Goal: Task Accomplishment & Management: Complete application form

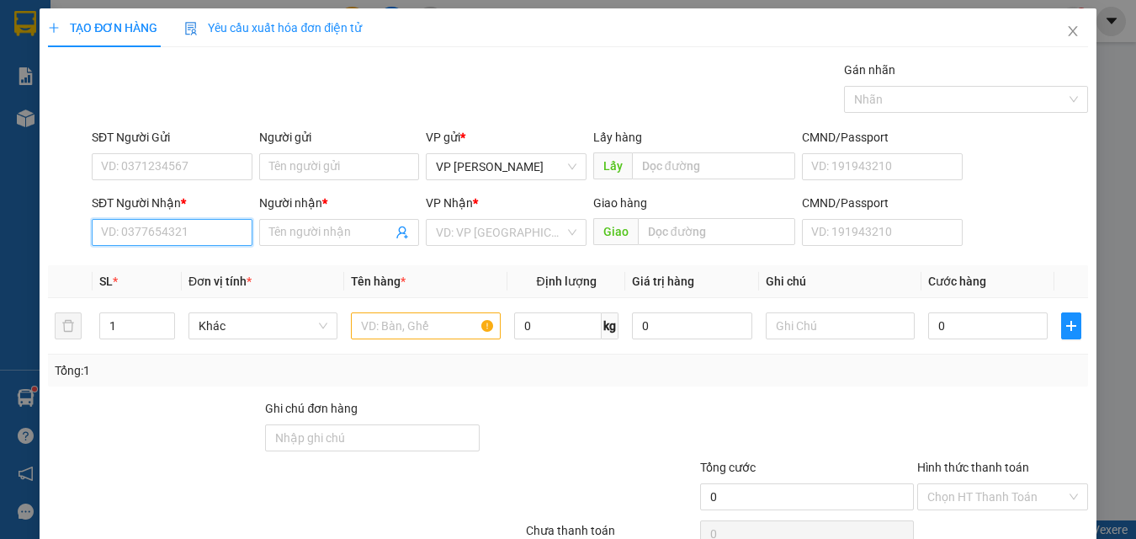
click at [111, 237] on input "SĐT Người Nhận *" at bounding box center [172, 232] width 161 height 27
type input "0977801802"
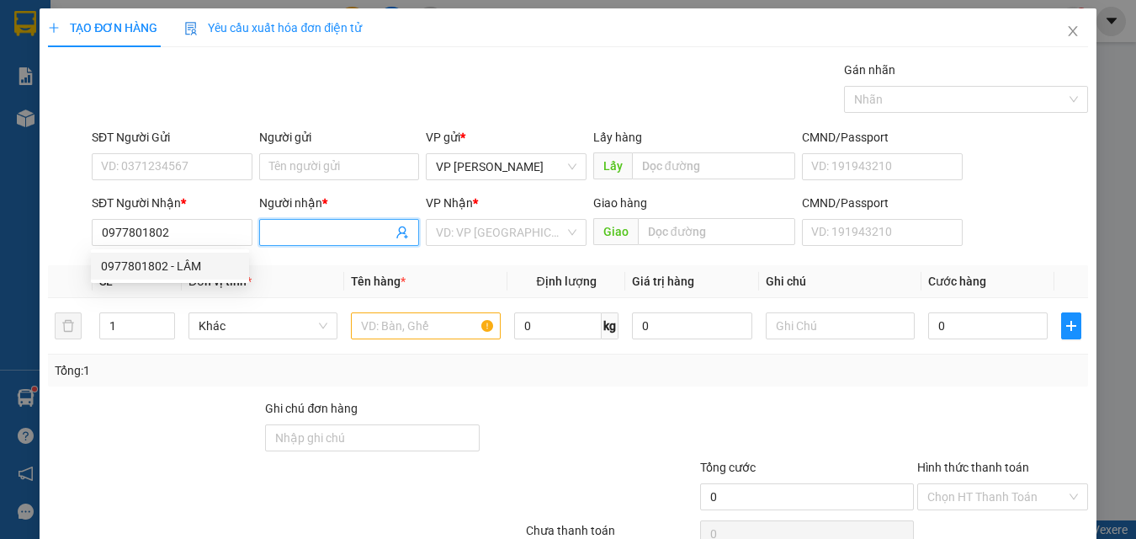
click at [274, 231] on input "Người nhận *" at bounding box center [331, 232] width 124 height 19
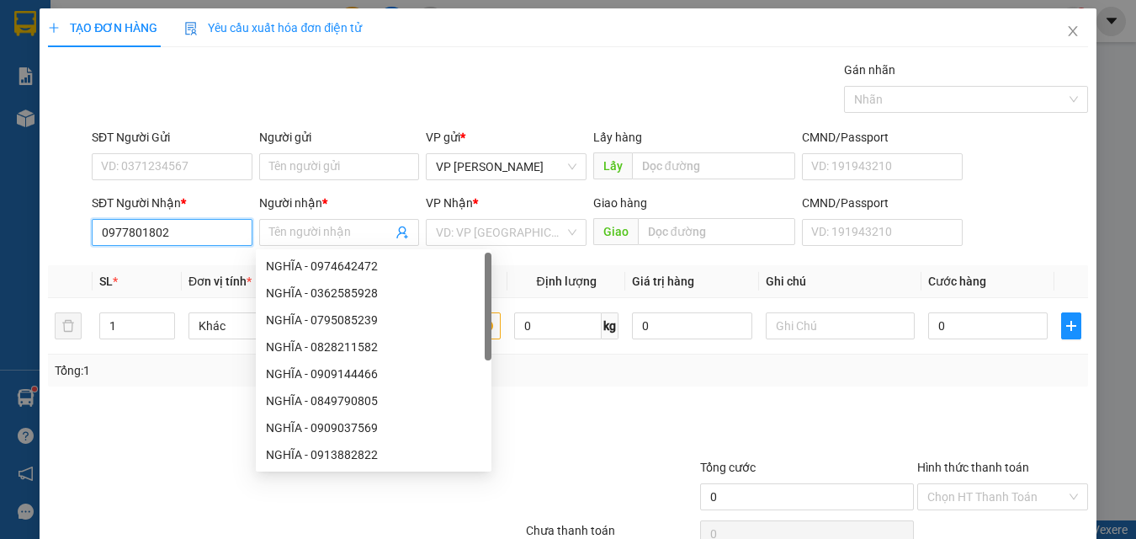
click at [181, 231] on input "0977801802" at bounding box center [172, 232] width 161 height 27
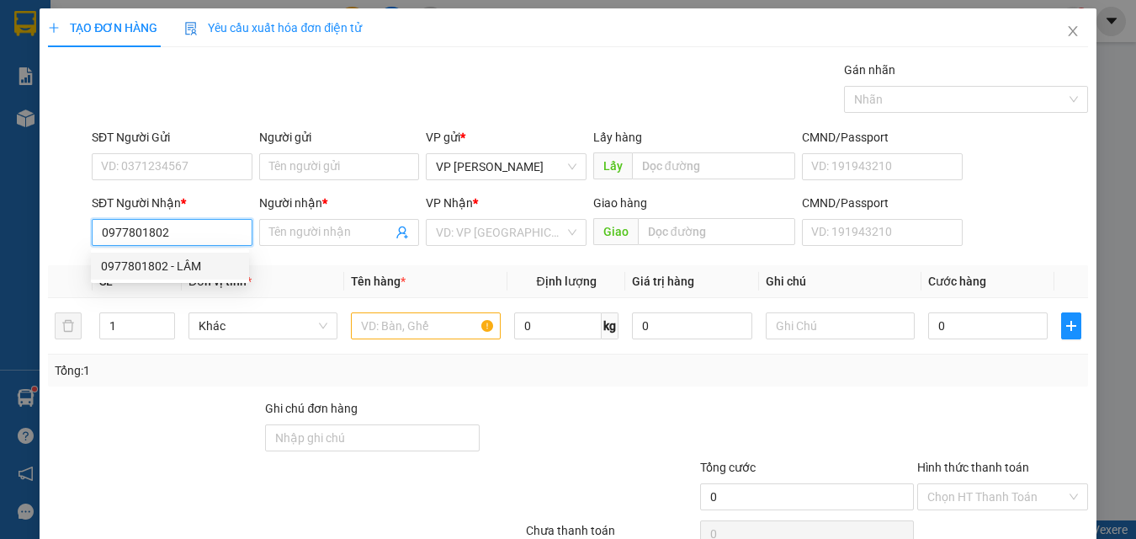
click at [178, 278] on div "0977801802 - LÂM" at bounding box center [170, 265] width 158 height 27
type input "LÂM"
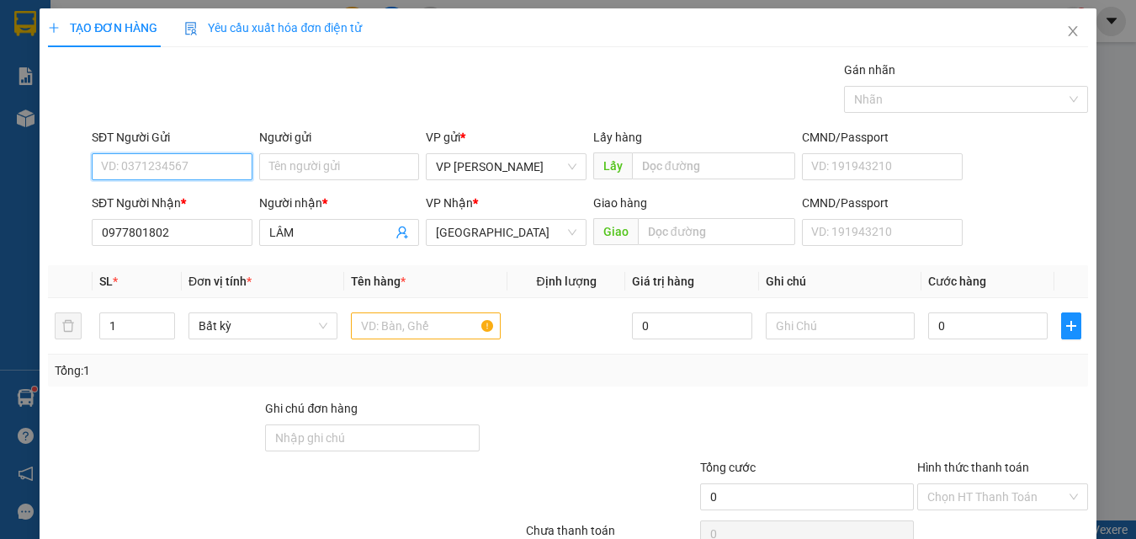
click at [147, 162] on input "SĐT Người Gửi" at bounding box center [172, 166] width 161 height 27
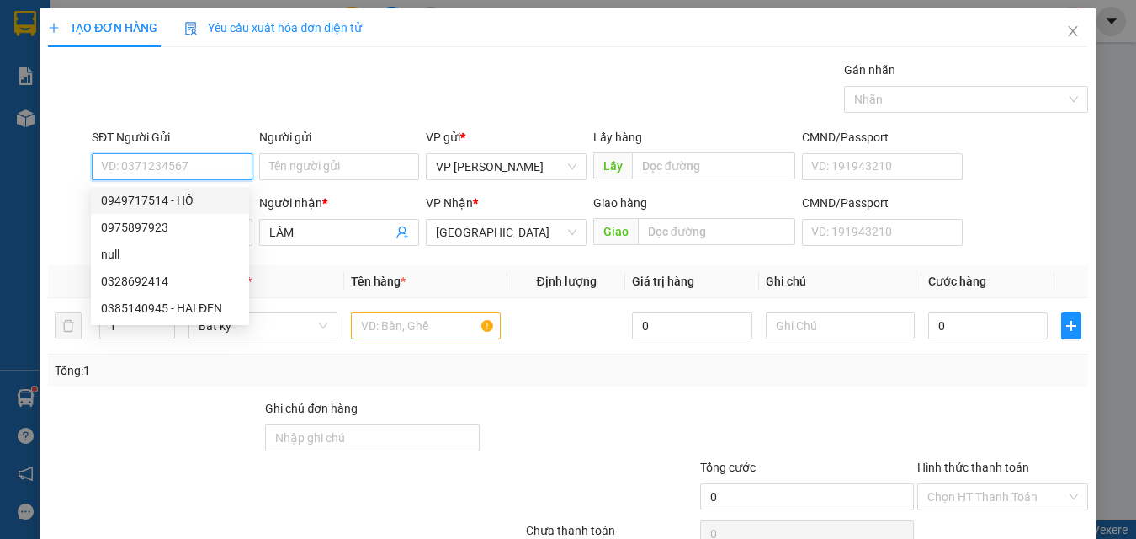
click at [157, 206] on div "0949717514 - HỒ" at bounding box center [170, 200] width 138 height 19
type input "0949717514"
type input "HỒ"
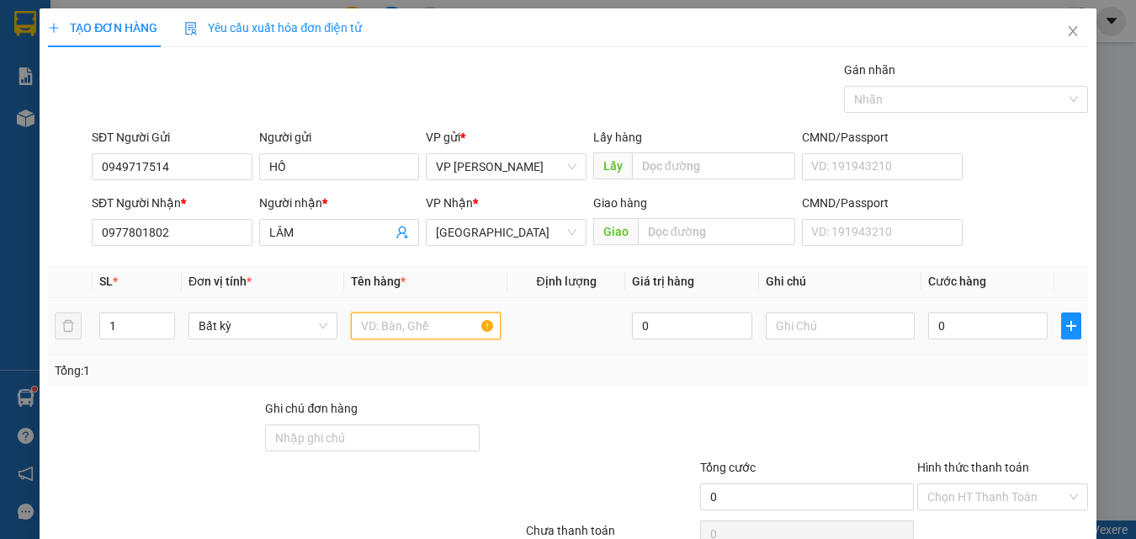
click at [385, 325] on input "text" at bounding box center [425, 325] width 149 height 27
type input "816"
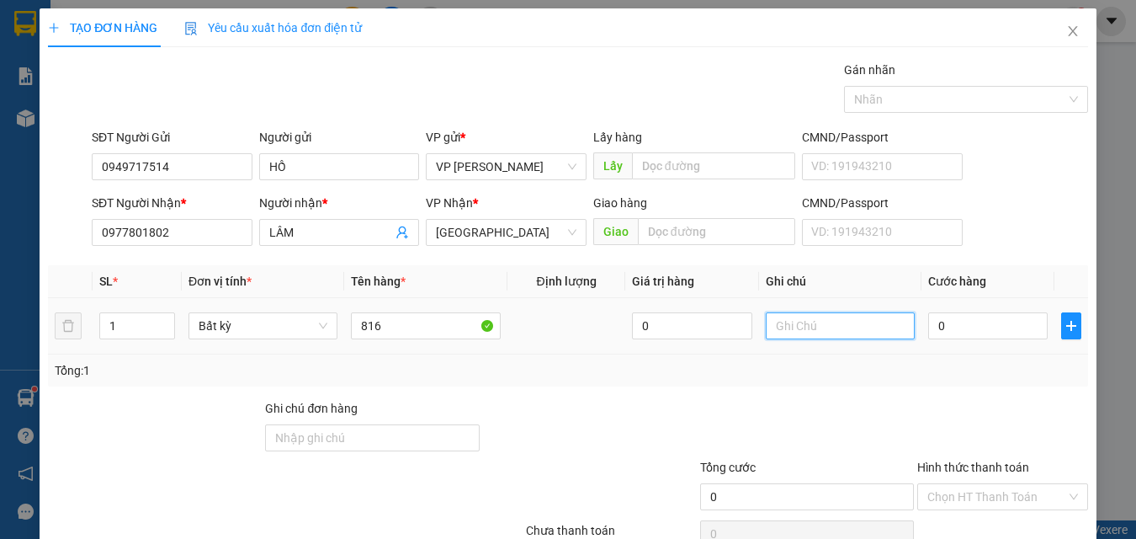
click at [811, 325] on input "text" at bounding box center [840, 325] width 149 height 27
type input "1 THX - CÁ"
click at [949, 345] on td "0" at bounding box center [988, 326] width 133 height 56
click at [945, 327] on input "0" at bounding box center [988, 325] width 120 height 27
type input "1"
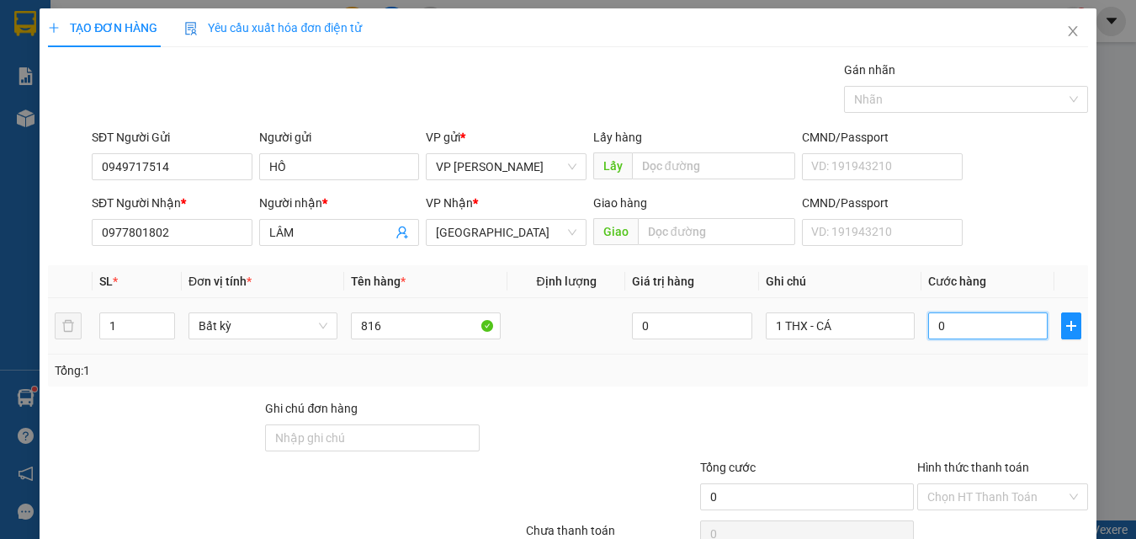
type input "1"
type input "10"
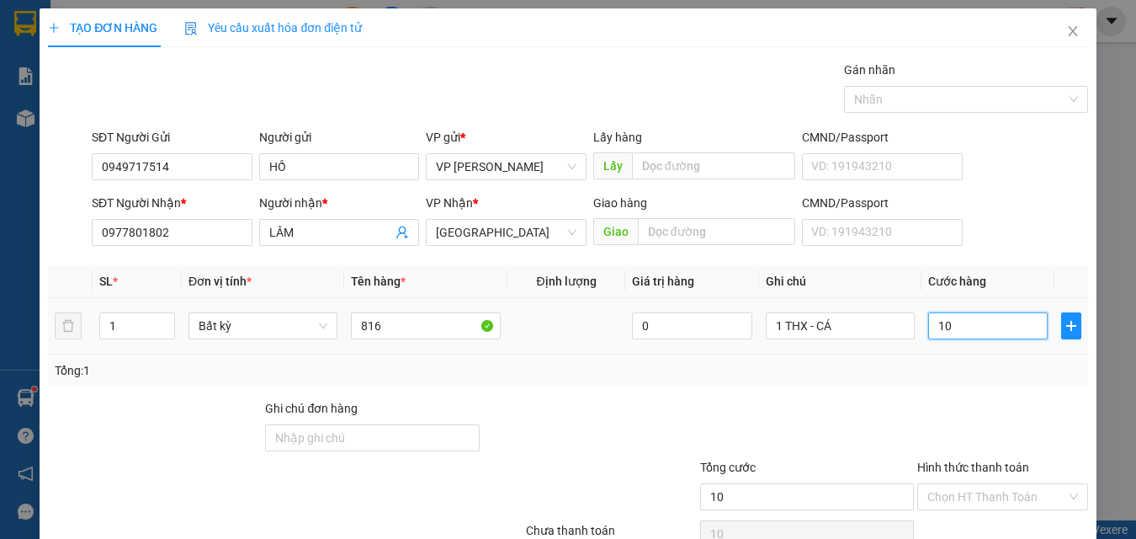
type input "100"
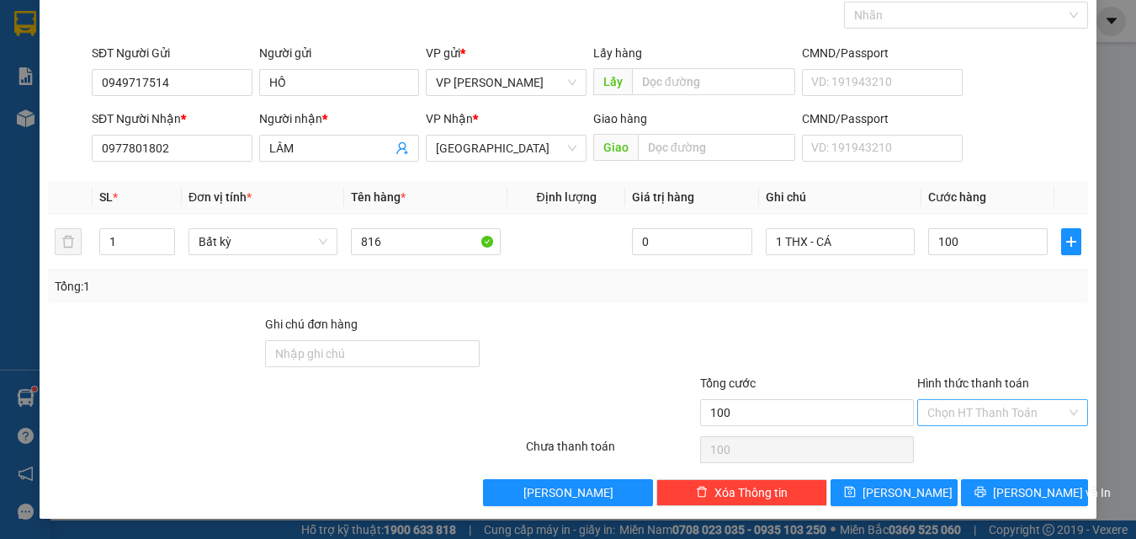
type input "100.000"
click at [958, 412] on input "Hình thức thanh toán" at bounding box center [996, 412] width 139 height 25
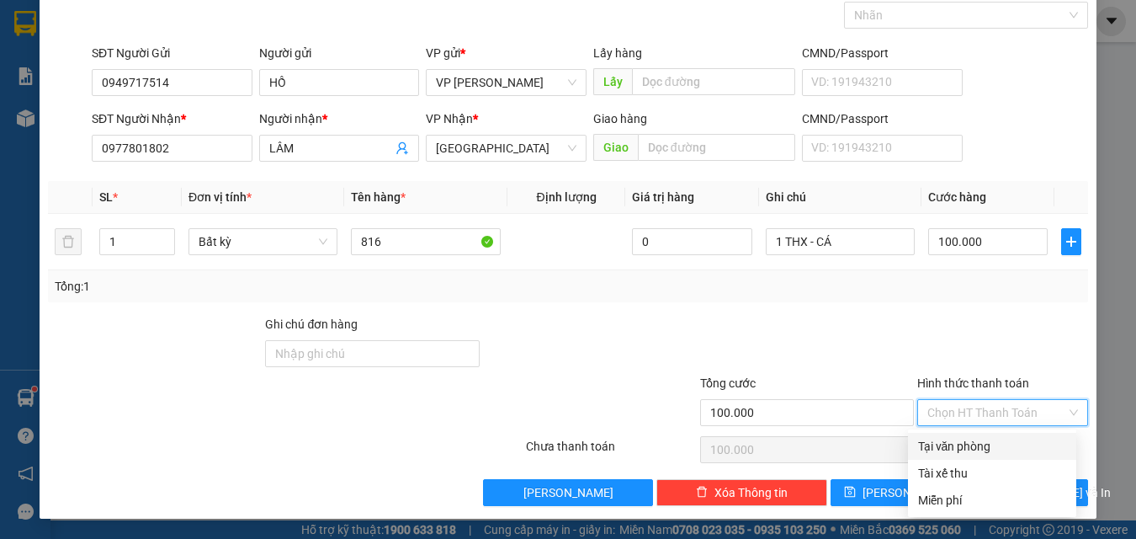
click at [964, 438] on div "Tại văn phòng" at bounding box center [992, 446] width 148 height 19
type input "0"
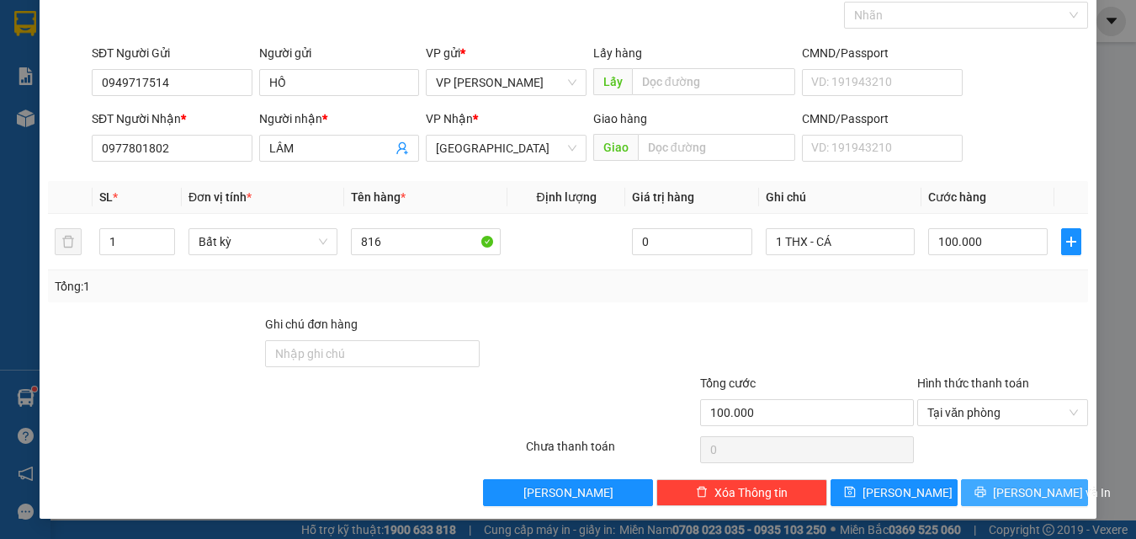
click at [1016, 489] on span "[PERSON_NAME] và In" at bounding box center [1052, 492] width 118 height 19
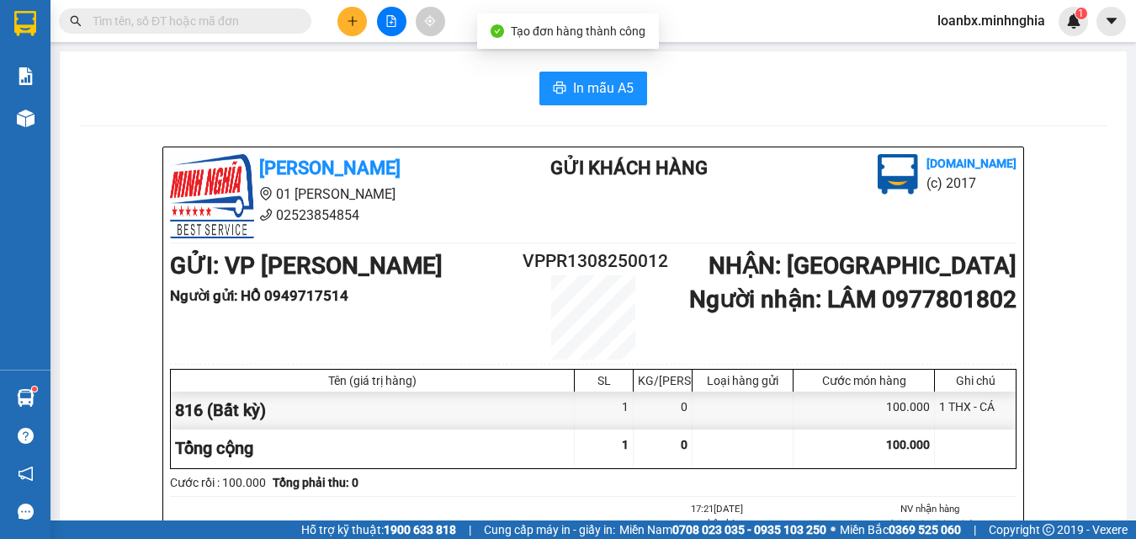
click at [588, 86] on span "In mẫu A5" at bounding box center [603, 87] width 61 height 21
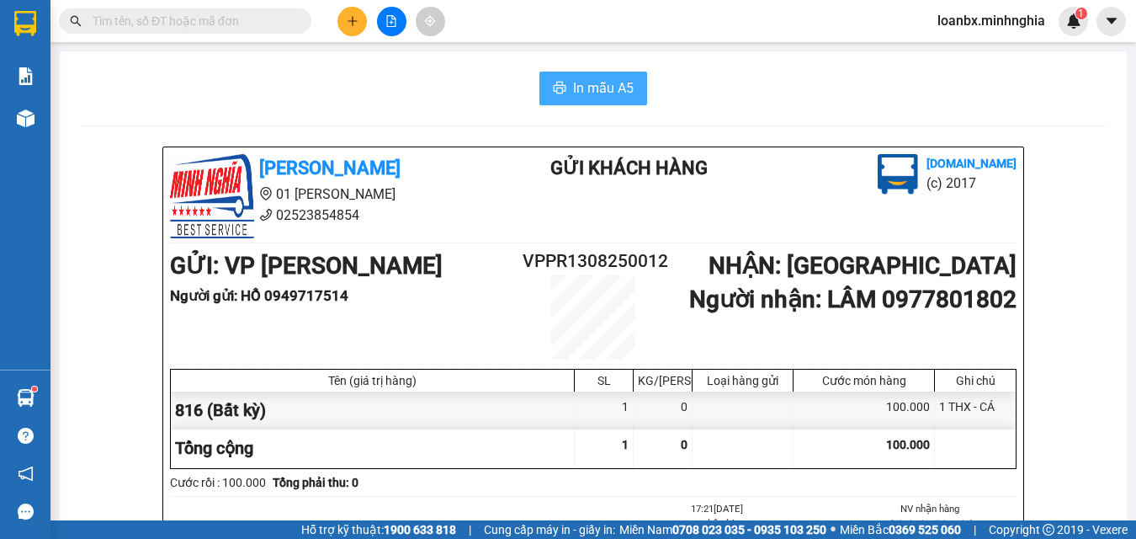
click at [576, 89] on span "In mẫu A5" at bounding box center [603, 87] width 61 height 21
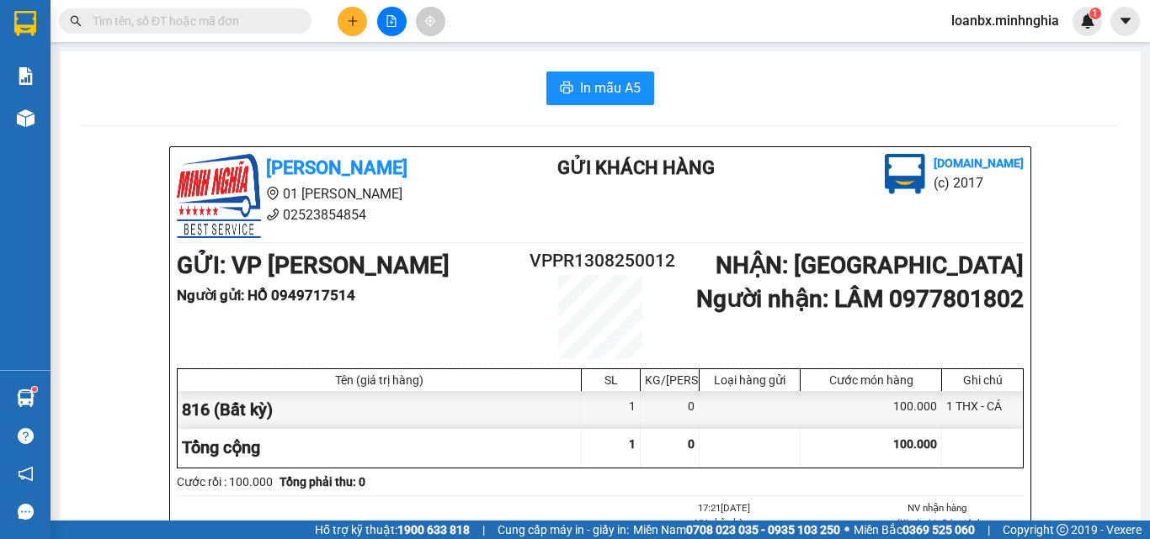
click at [146, 21] on input "text" at bounding box center [192, 21] width 199 height 19
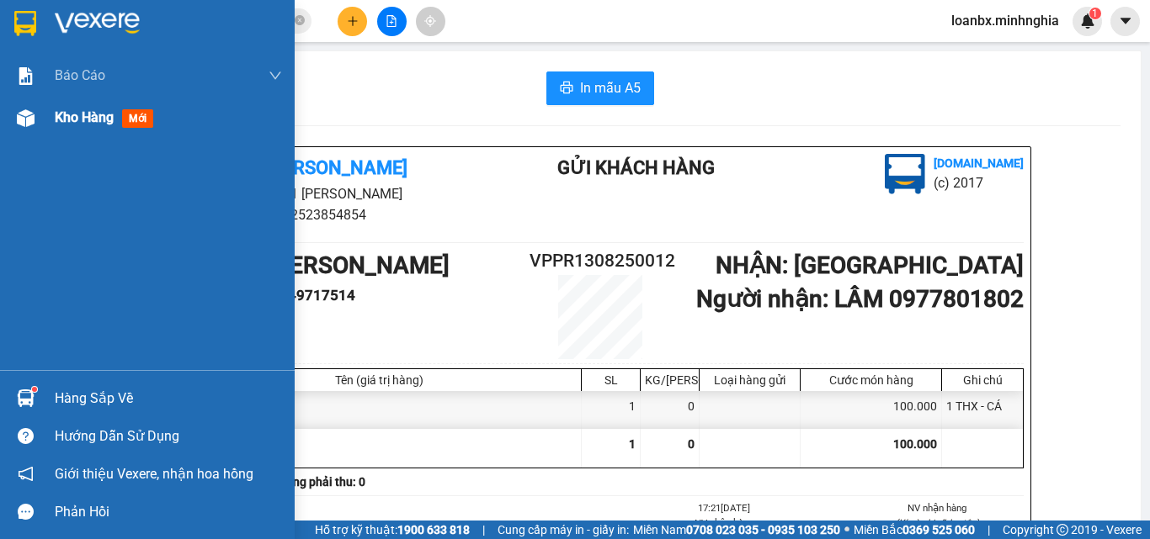
click at [68, 113] on span "Kho hàng" at bounding box center [84, 117] width 59 height 16
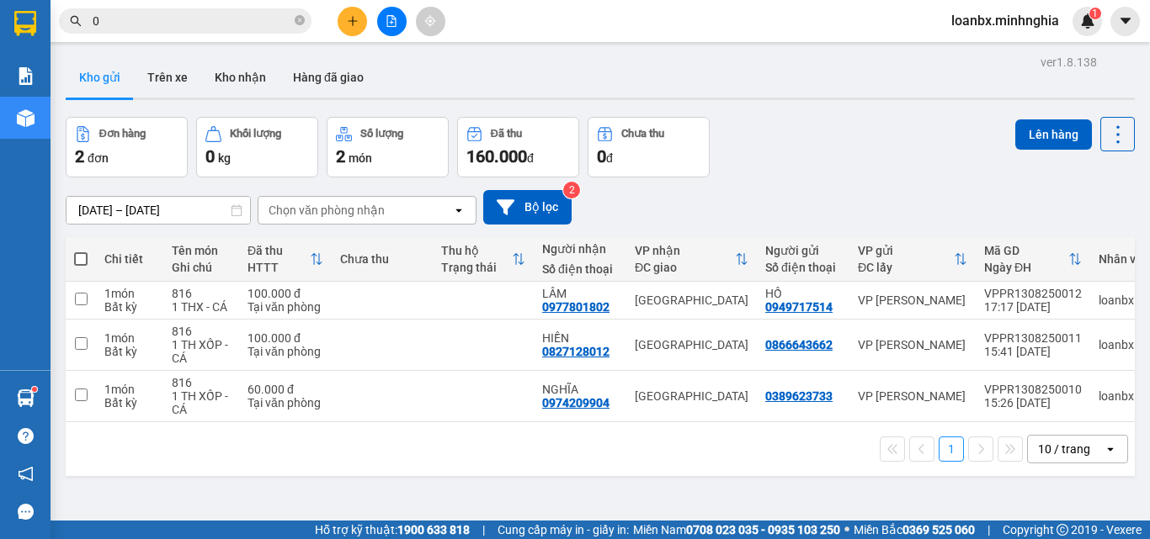
click at [157, 12] on input "0" at bounding box center [192, 21] width 199 height 19
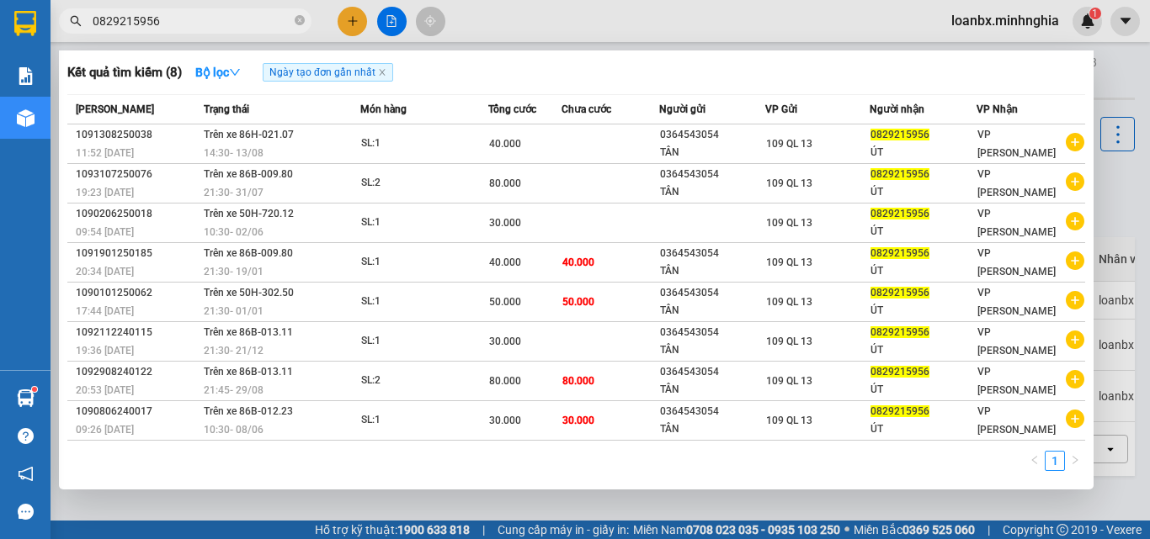
type input "0829215956"
click at [351, 11] on div at bounding box center [575, 269] width 1150 height 539
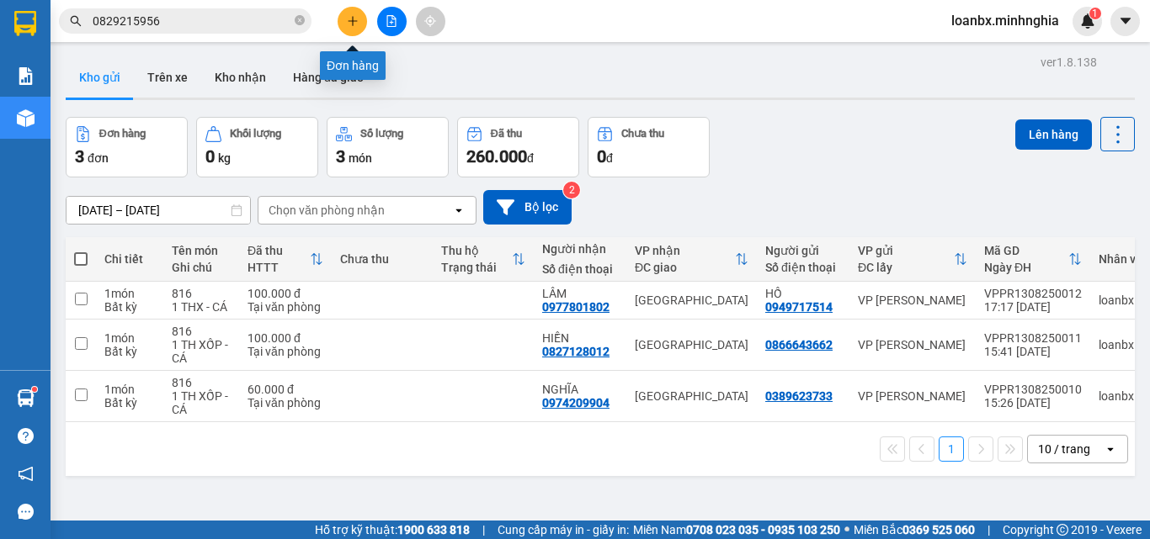
click at [347, 22] on icon "plus" at bounding box center [353, 21] width 12 height 12
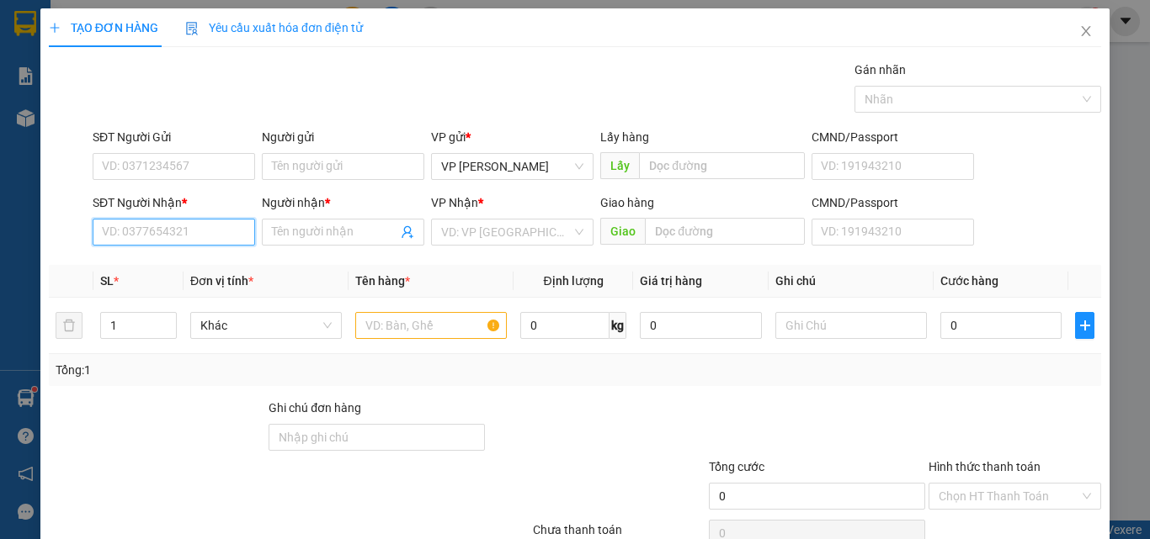
click at [143, 238] on input "SĐT Người Nhận *" at bounding box center [174, 232] width 162 height 27
type input "0973837371"
click at [189, 261] on div "0973837371 - NGA" at bounding box center [172, 266] width 141 height 19
type input "NGA"
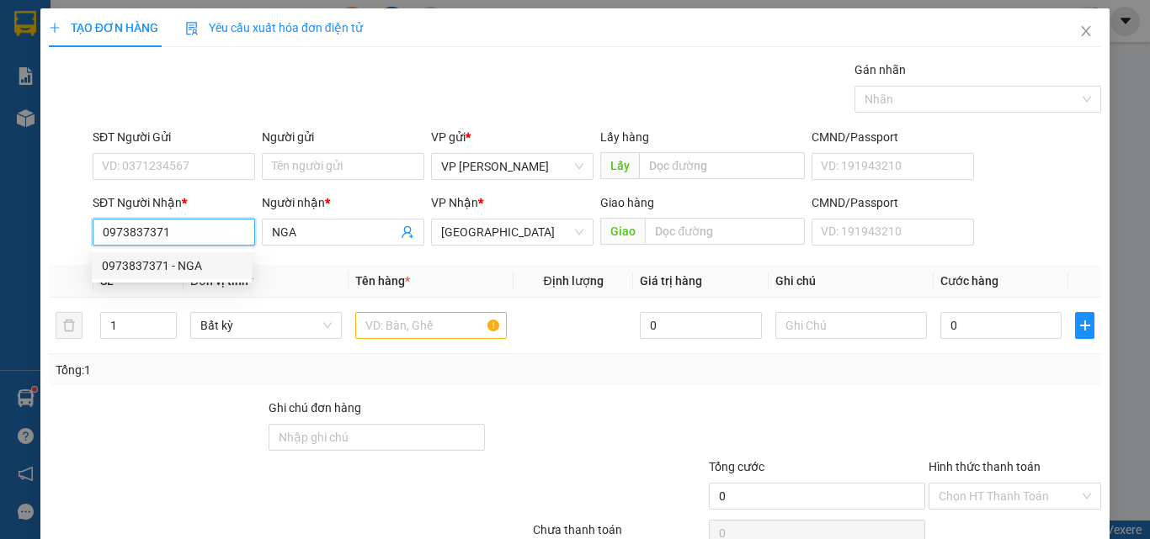
type input "0973837371"
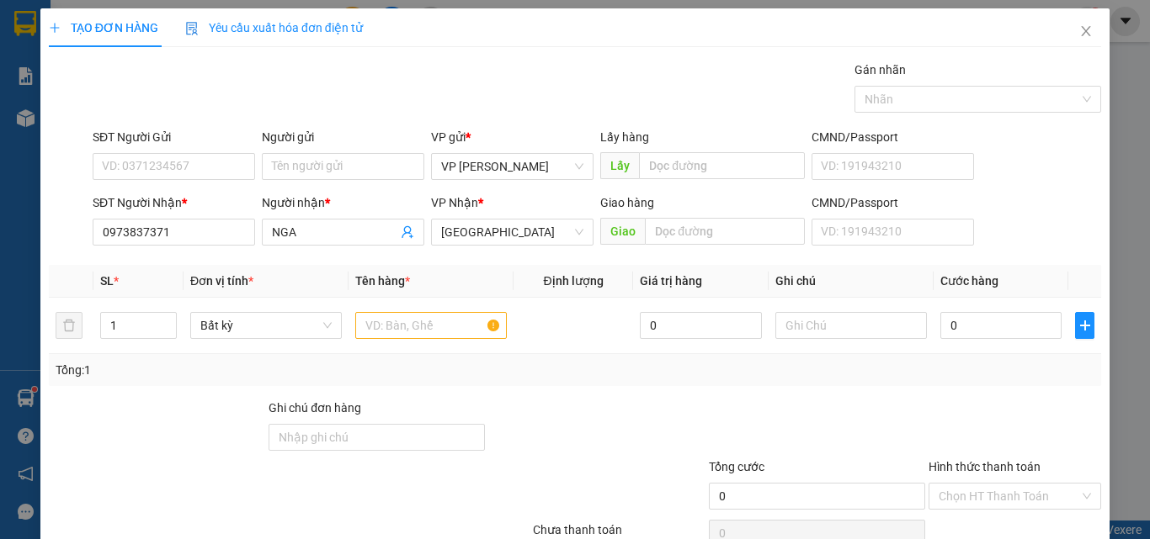
click at [200, 183] on div "SĐT Người Gửi VD: 0371234567" at bounding box center [174, 157] width 162 height 59
click at [208, 165] on input "SĐT Người Gửi" at bounding box center [174, 166] width 162 height 27
click at [404, 333] on input "text" at bounding box center [430, 325] width 151 height 27
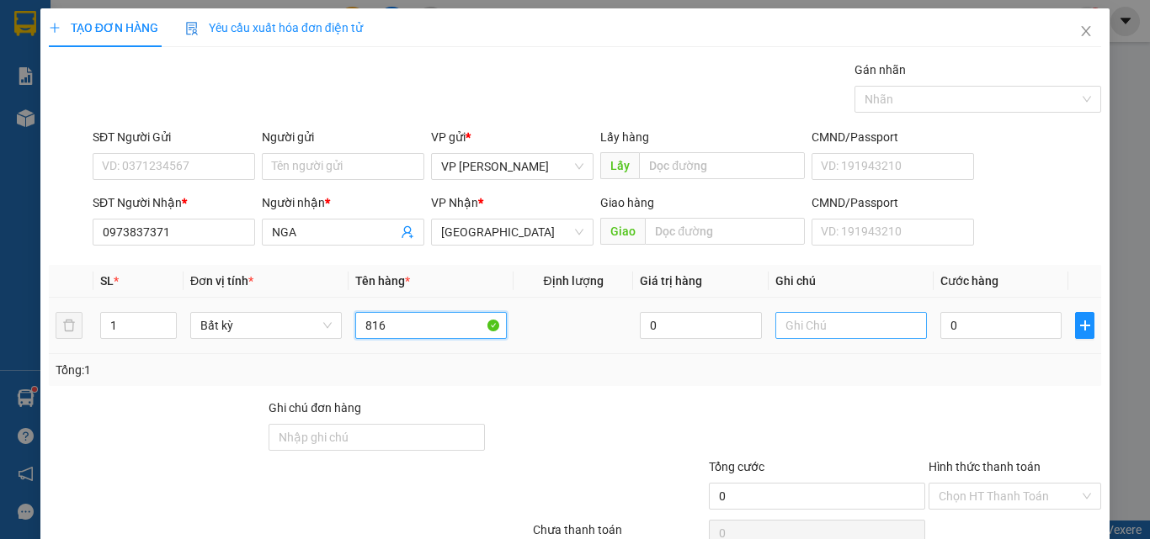
type input "816"
click at [818, 331] on input "text" at bounding box center [850, 325] width 151 height 27
type input "1 THX CÓ CỤC - ĐỒ ĂN"
click at [967, 339] on div "0" at bounding box center [1000, 326] width 121 height 34
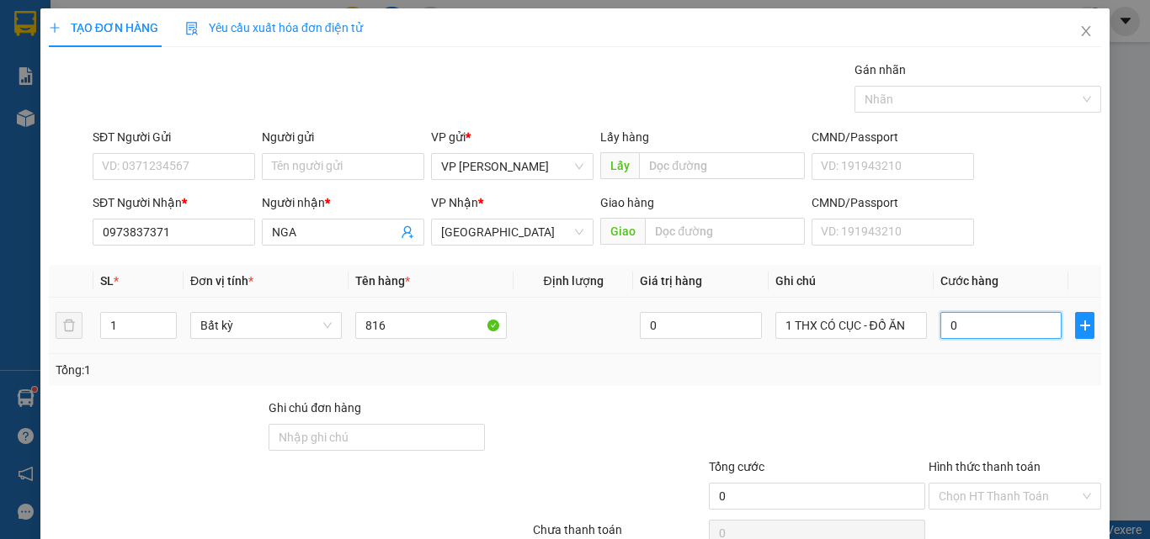
type input "5"
type input "50"
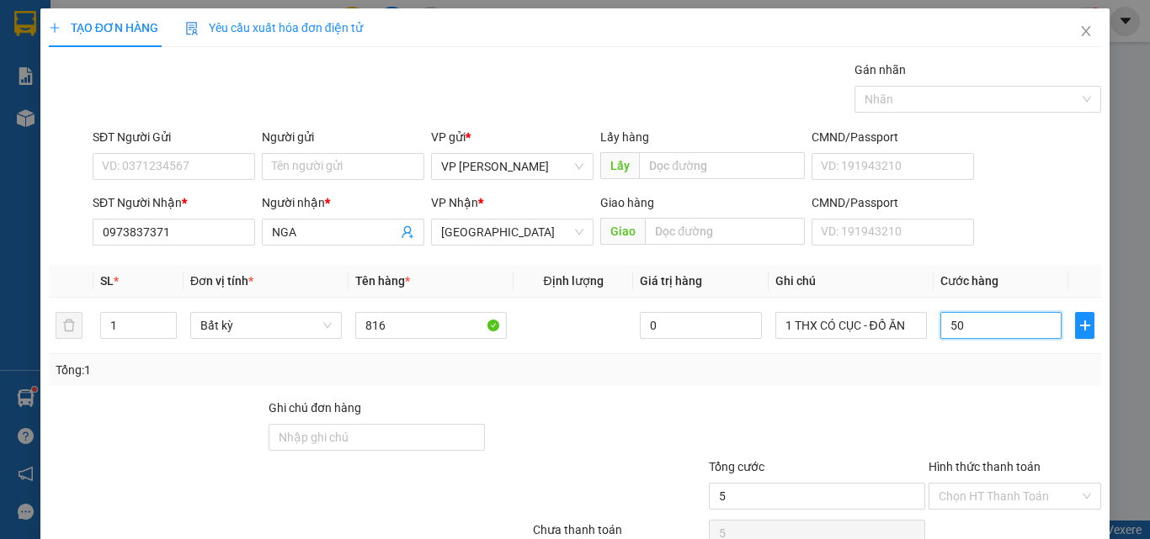
type input "50"
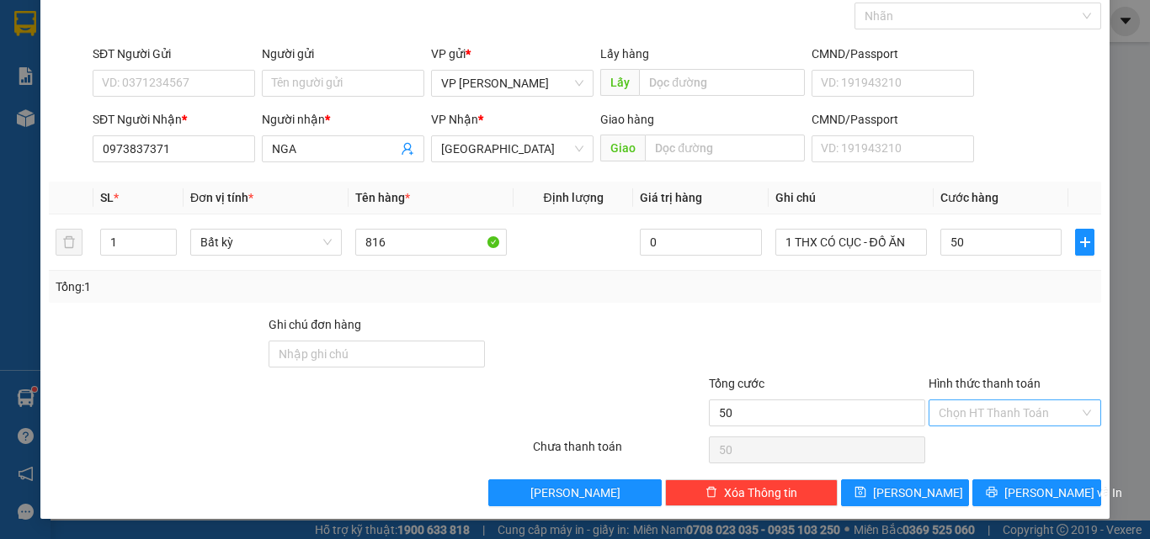
type input "50.000"
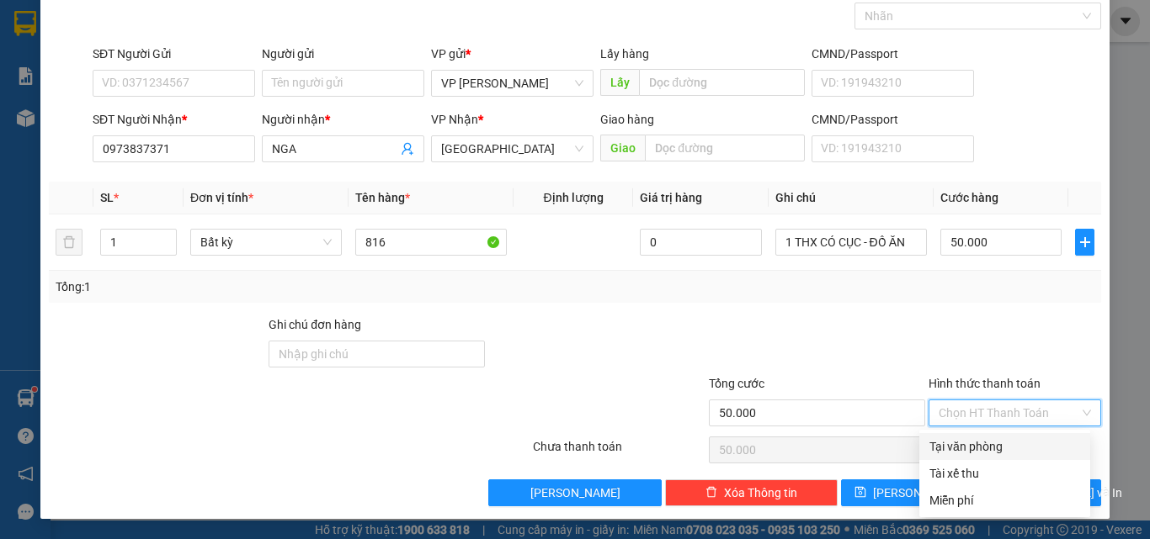
click at [974, 406] on input "Hình thức thanh toán" at bounding box center [1008, 413] width 141 height 25
click at [976, 417] on input "Hình thức thanh toán" at bounding box center [1008, 413] width 141 height 25
click at [976, 449] on div "Tại văn phòng" at bounding box center [1004, 447] width 151 height 19
type input "0"
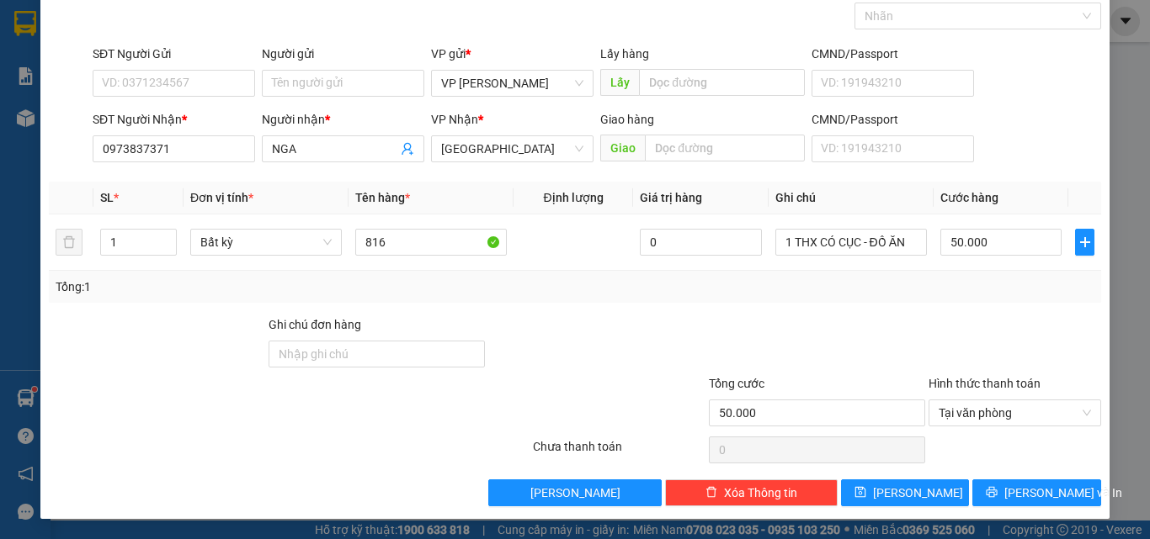
click at [1001, 507] on div "TẠO ĐƠN HÀNG Yêu cầu xuất hóa đơn điện tử Transit Pickup Surcharge Ids Transit …" at bounding box center [574, 222] width 1069 height 594
click at [1039, 495] on span "[PERSON_NAME] và In" at bounding box center [1063, 493] width 118 height 19
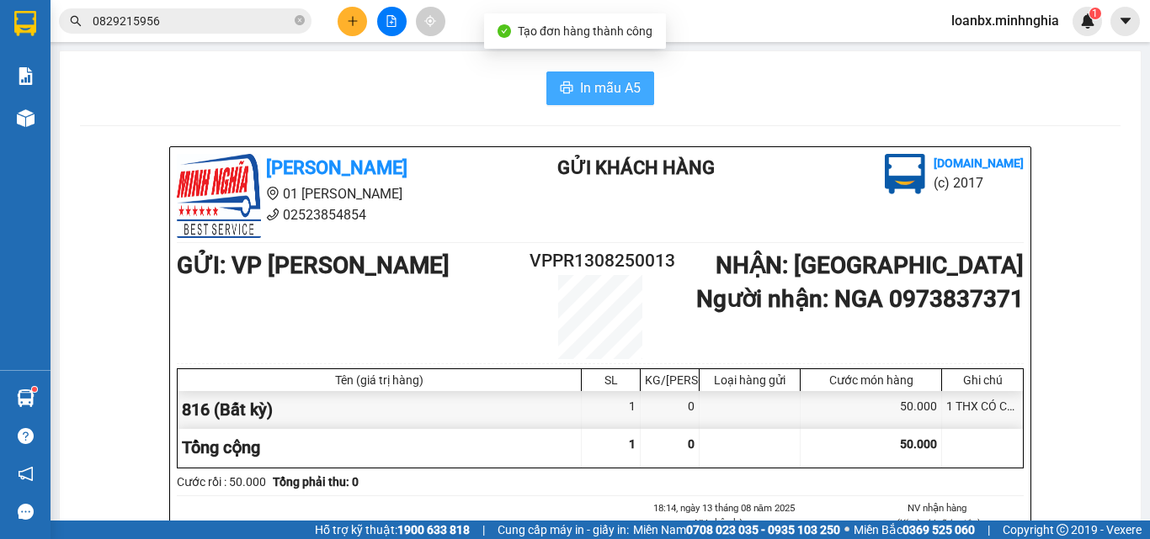
click at [621, 82] on span "In mẫu A5" at bounding box center [610, 87] width 61 height 21
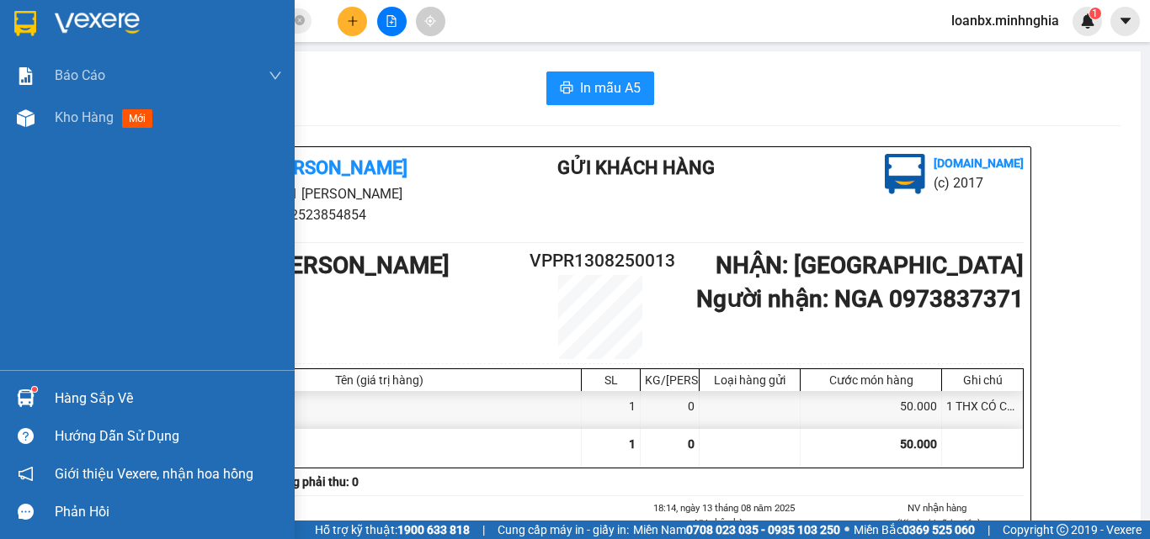
click at [35, 146] on div "Báo cáo Báo cáo dòng tiền (nhân viên) Doanh số tạo đơn theo VP gửi (nhân viên) …" at bounding box center [147, 213] width 295 height 316
click at [48, 119] on div "Kho hàng mới" at bounding box center [147, 118] width 295 height 42
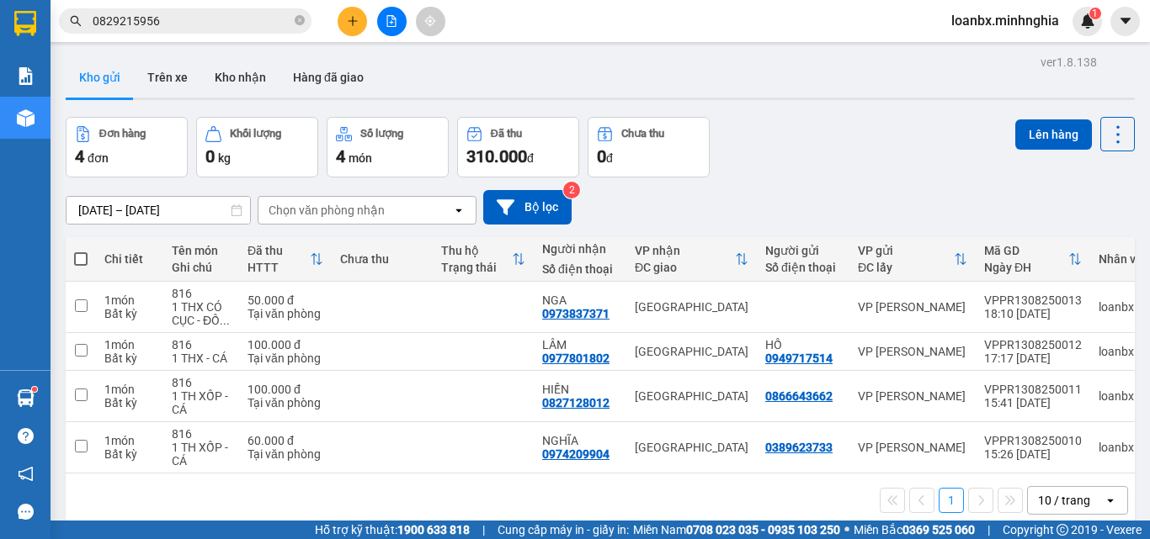
click at [348, 14] on button at bounding box center [351, 21] width 29 height 29
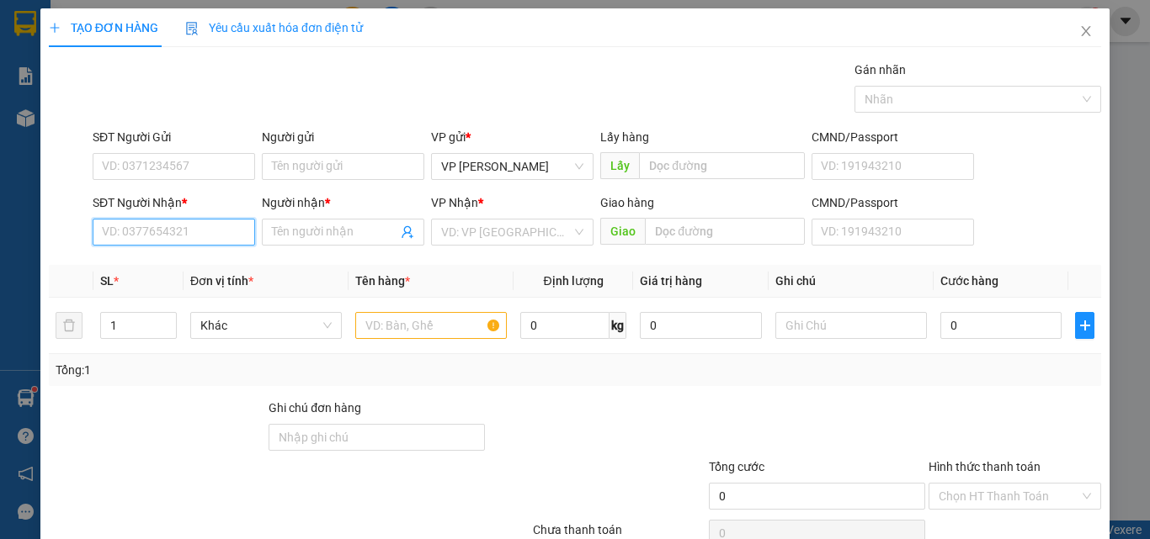
click at [165, 229] on input "SĐT Người Nhận *" at bounding box center [174, 232] width 162 height 27
type input "0903997797"
click at [188, 270] on div "0903997797 - A PHÚ" at bounding box center [172, 266] width 141 height 19
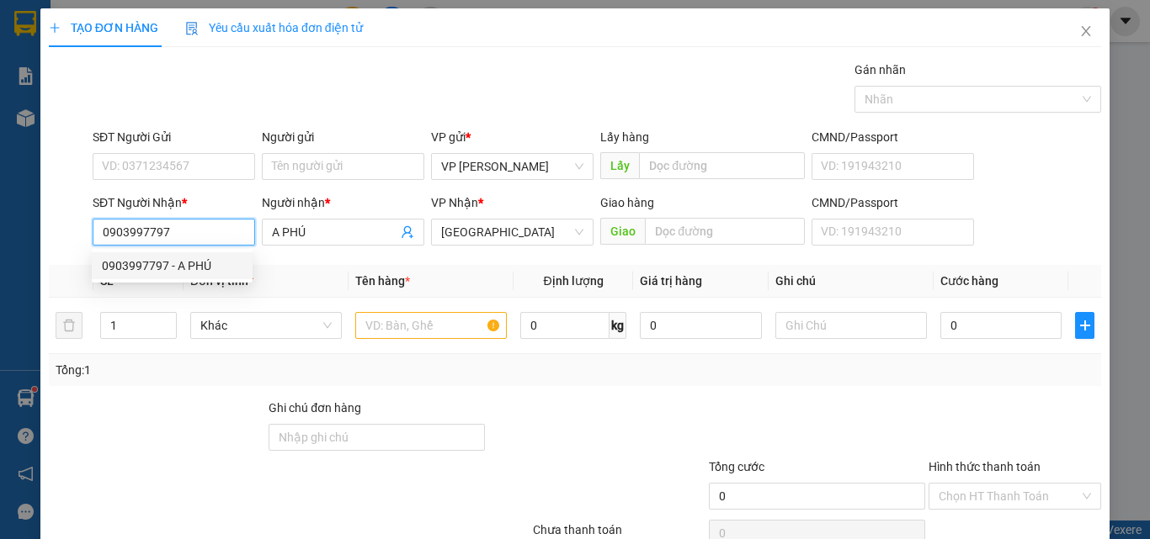
type input "A PHÚ"
type input "0903997797"
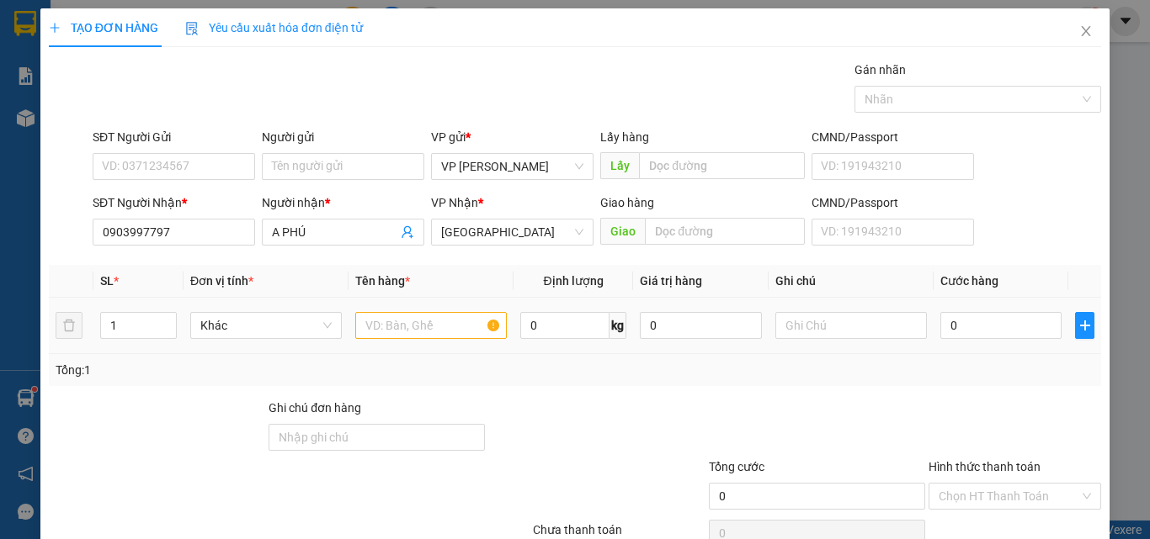
click at [387, 311] on div at bounding box center [430, 326] width 151 height 34
click at [394, 328] on input "text" at bounding box center [430, 325] width 151 height 27
type input "815"
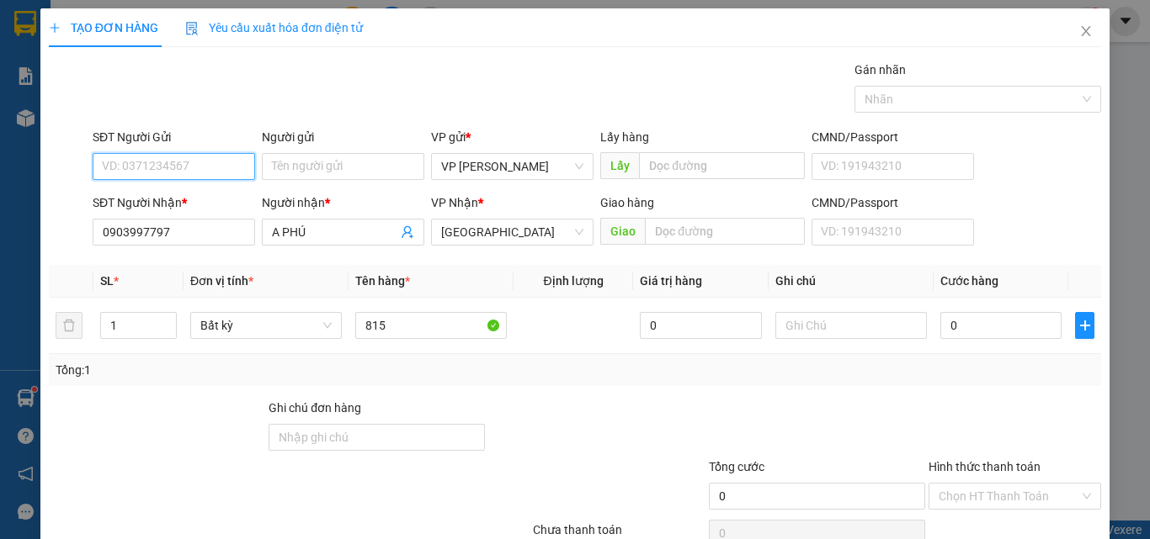
click at [146, 157] on input "SĐT Người Gửi" at bounding box center [174, 166] width 162 height 27
click at [159, 195] on div "0345302151" at bounding box center [172, 200] width 141 height 19
type input "0345302151"
click at [822, 308] on td at bounding box center [850, 326] width 165 height 56
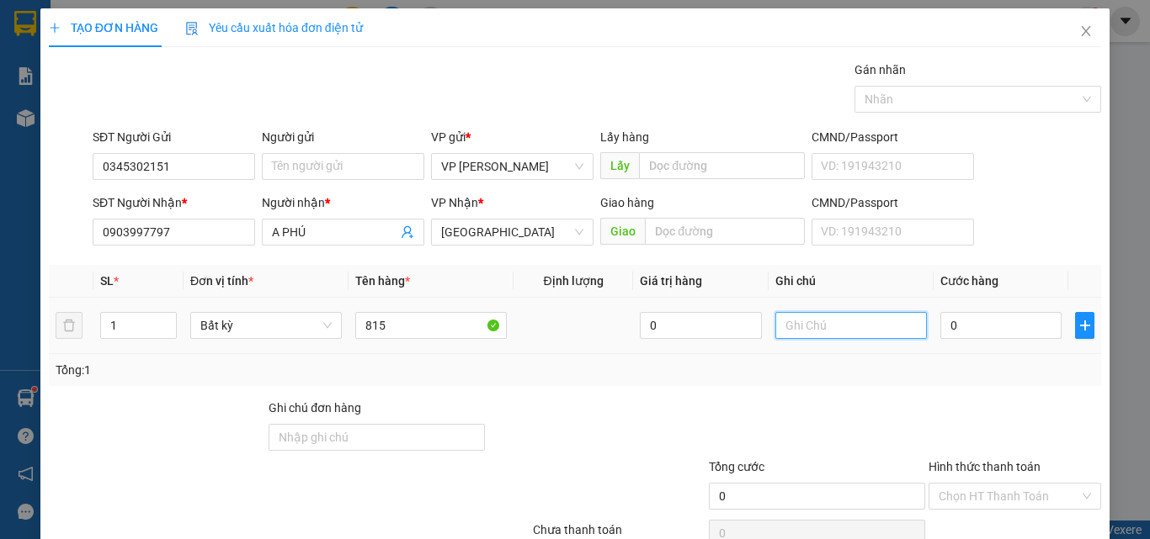
drag, startPoint x: 822, startPoint y: 310, endPoint x: 778, endPoint y: 332, distance: 49.7
click at [778, 332] on input "text" at bounding box center [850, 325] width 151 height 27
drag, startPoint x: 839, startPoint y: 321, endPoint x: 761, endPoint y: 332, distance: 79.1
click at [768, 332] on td "1 tx -" at bounding box center [850, 326] width 165 height 56
drag, startPoint x: 858, startPoint y: 327, endPoint x: 741, endPoint y: 328, distance: 117.0
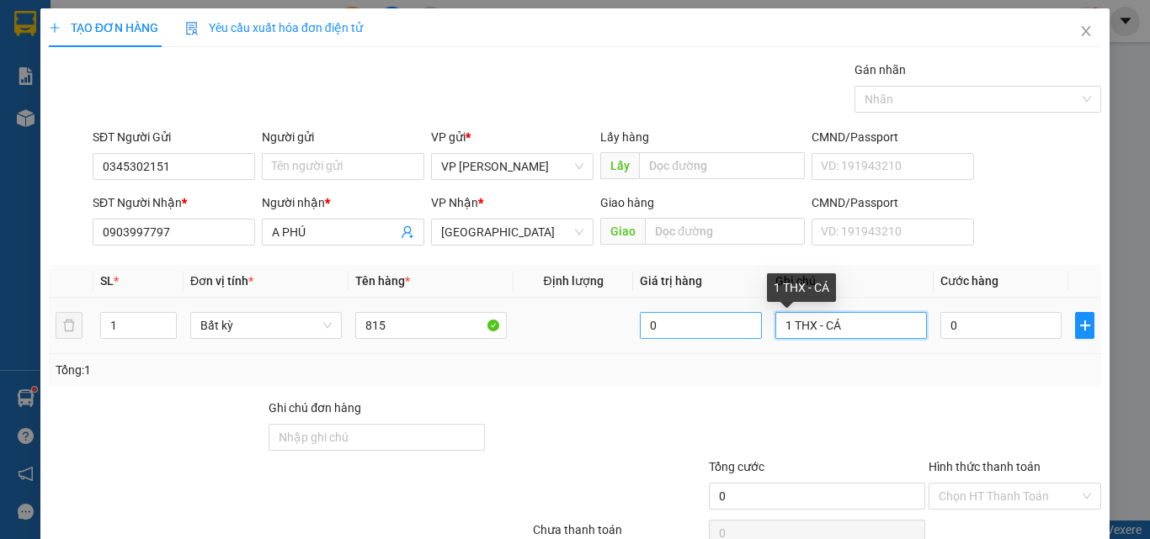
click at [741, 328] on tr "1 Bất kỳ 815 0 1 THX - CÁ 0" at bounding box center [575, 326] width 1052 height 56
type input "1 THX - CÁ"
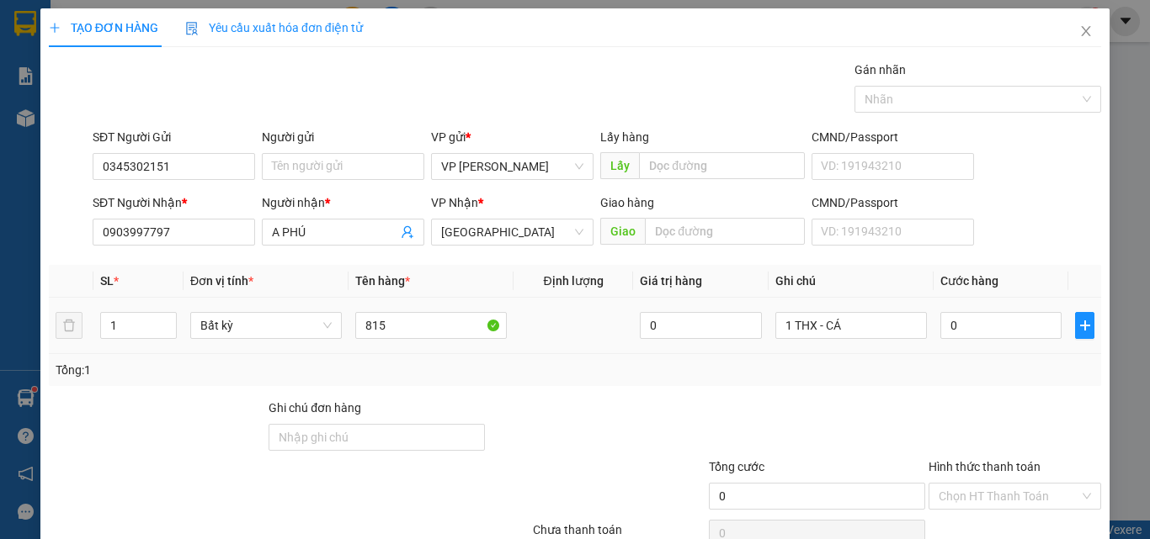
click at [969, 343] on td "0" at bounding box center [1000, 326] width 135 height 56
click at [964, 322] on input "0" at bounding box center [1000, 325] width 121 height 27
type input "4"
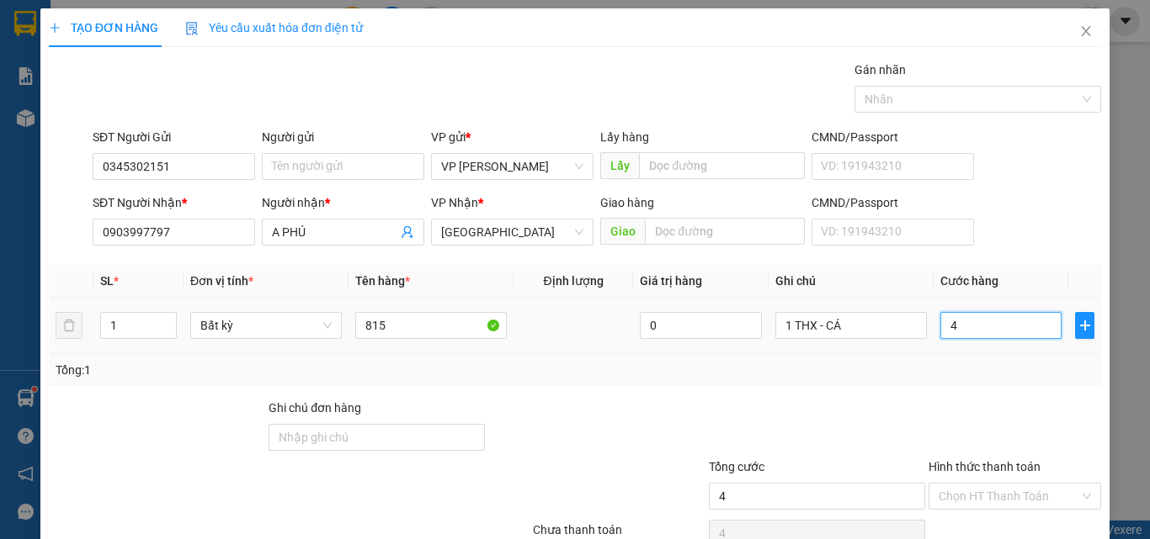
type input "40"
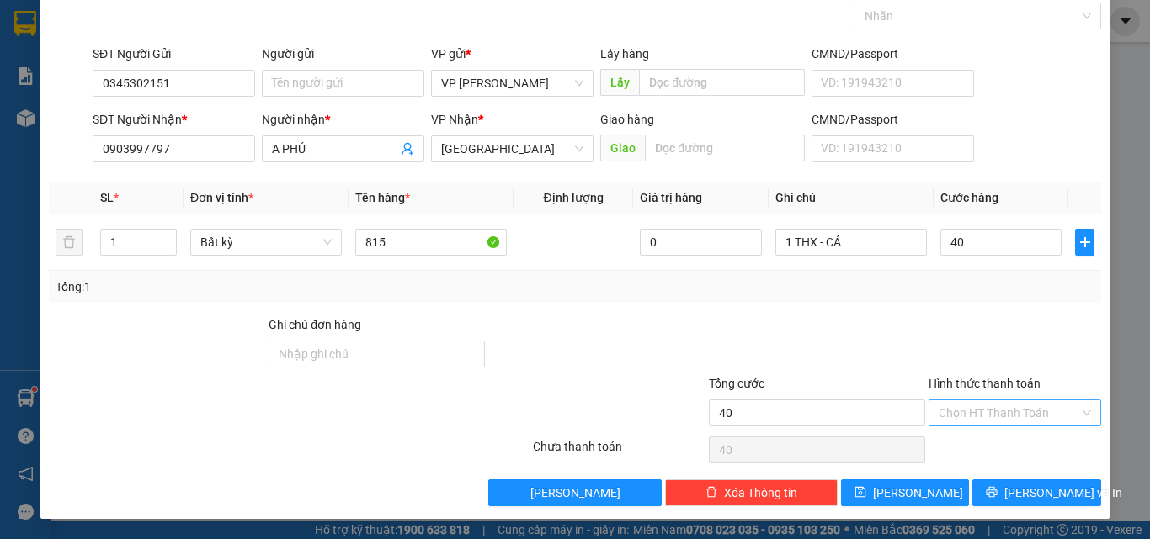
type input "40.000"
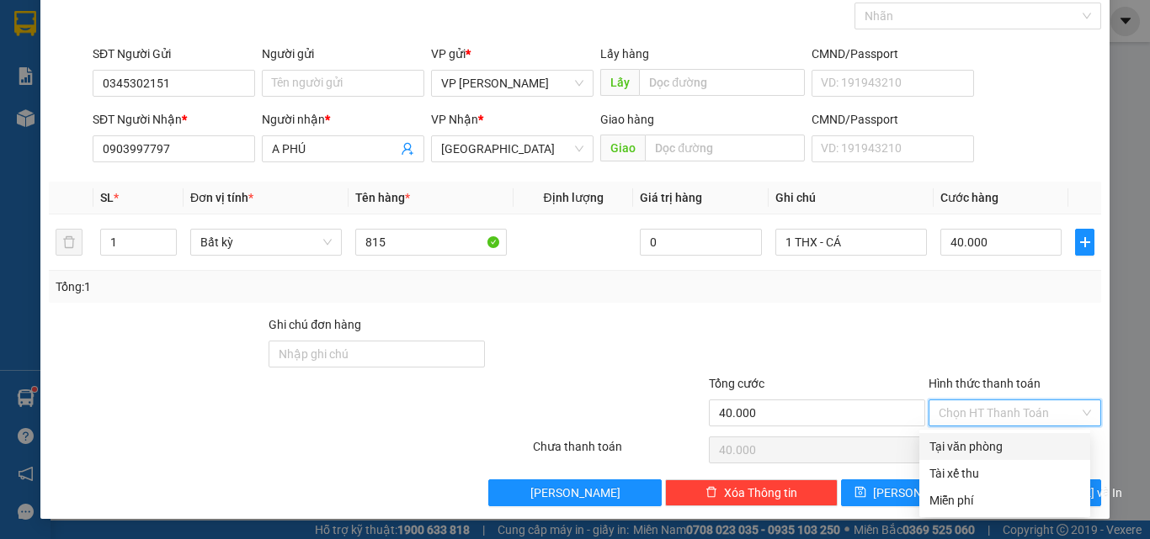
drag, startPoint x: 962, startPoint y: 412, endPoint x: 980, endPoint y: 432, distance: 27.4
click at [978, 428] on div "Hình thức thanh toán Chọn HT Thanh Toán" at bounding box center [1014, 404] width 173 height 59
click at [982, 454] on div "Tại văn phòng" at bounding box center [1004, 447] width 151 height 19
type input "0"
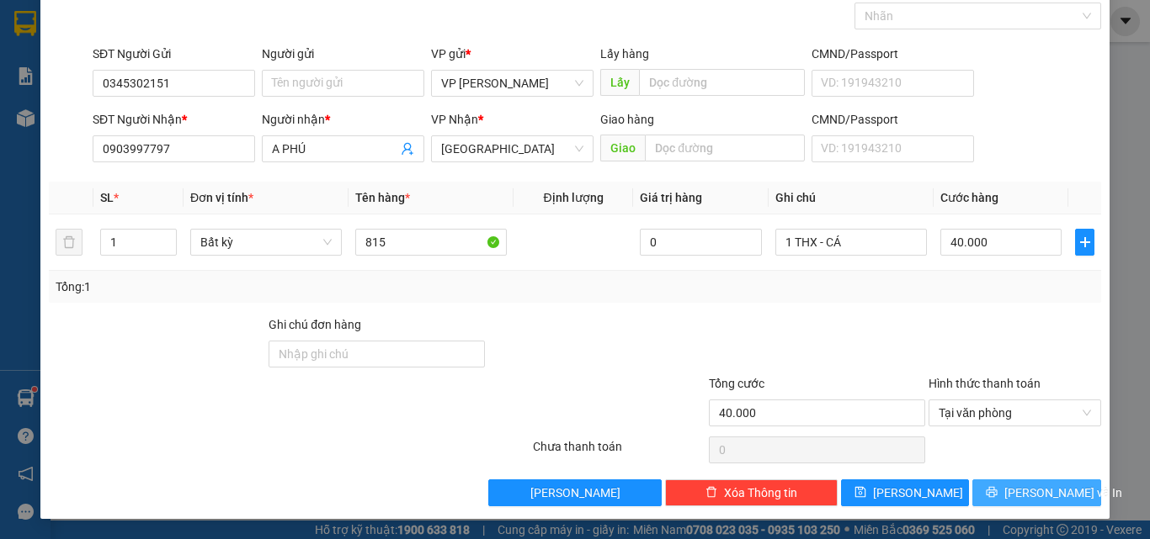
click at [1031, 490] on span "[PERSON_NAME] và In" at bounding box center [1063, 493] width 118 height 19
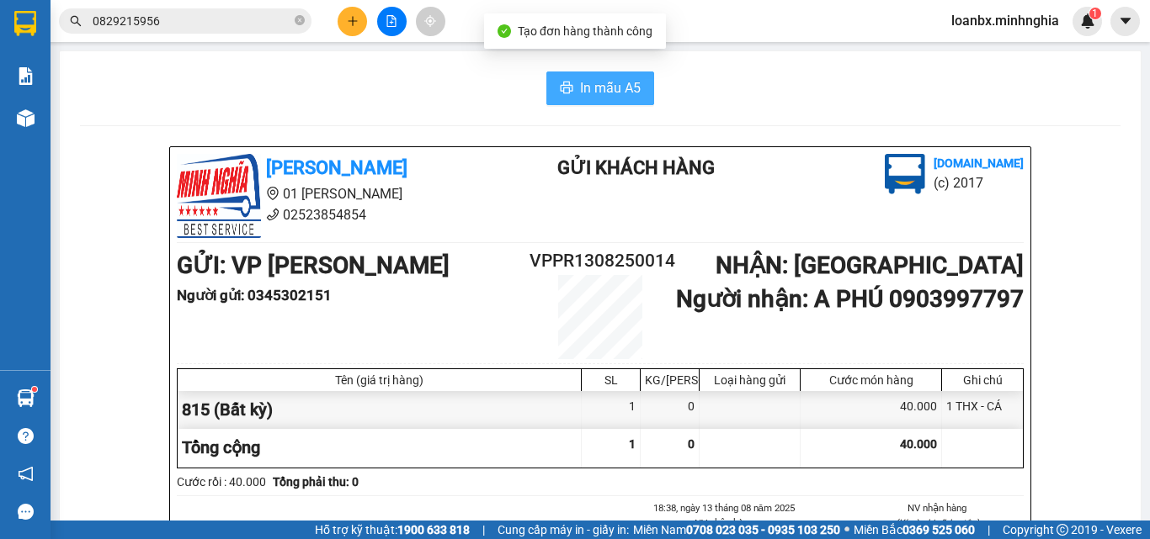
click at [624, 103] on button "In mẫu A5" at bounding box center [600, 89] width 108 height 34
click at [617, 92] on span "In mẫu A5" at bounding box center [610, 87] width 61 height 21
